Goal: Browse casually

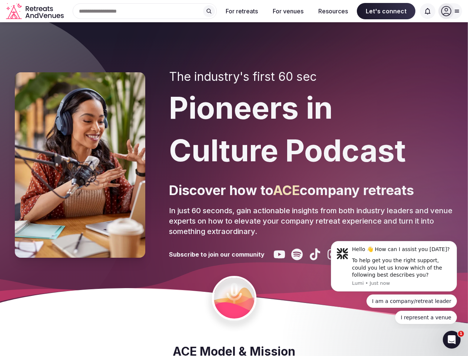
click at [234, 178] on div "The industry's first 60 sec Pioneers in Culture Podcast Discover how to ACE com…" at bounding box center [311, 165] width 284 height 190
click at [145, 11] on div "Search Popular Destinations [GEOGRAPHIC_DATA], [GEOGRAPHIC_DATA] [GEOGRAPHIC_DA…" at bounding box center [142, 11] width 150 height 16
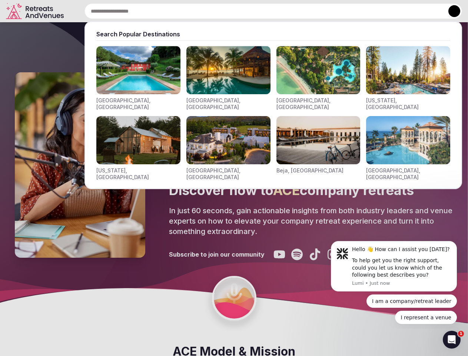
click at [209, 11] on input "text" at bounding box center [273, 11] width 378 height 16
click at [242, 11] on input "text" at bounding box center [273, 11] width 378 height 16
click at [288, 11] on input "text" at bounding box center [273, 11] width 378 height 16
click at [333, 11] on input "text" at bounding box center [273, 11] width 378 height 16
click at [386, 11] on input "text" at bounding box center [273, 11] width 378 height 16
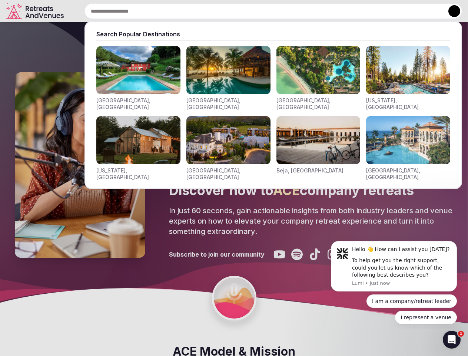
click at [428, 11] on input "text" at bounding box center [273, 11] width 378 height 16
click at [450, 11] on button at bounding box center [454, 11] width 12 height 12
